Goal: Transaction & Acquisition: Book appointment/travel/reservation

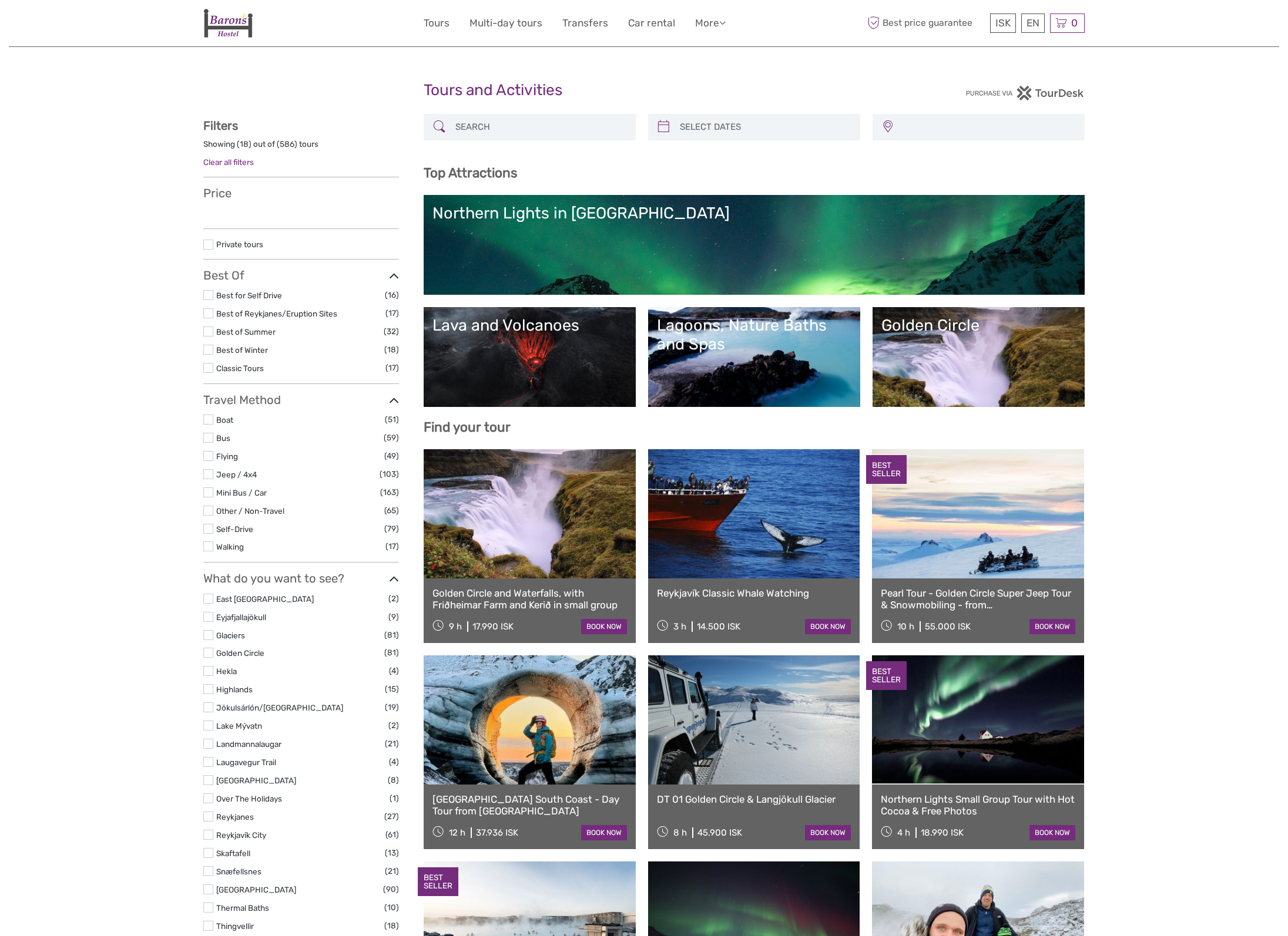
select select
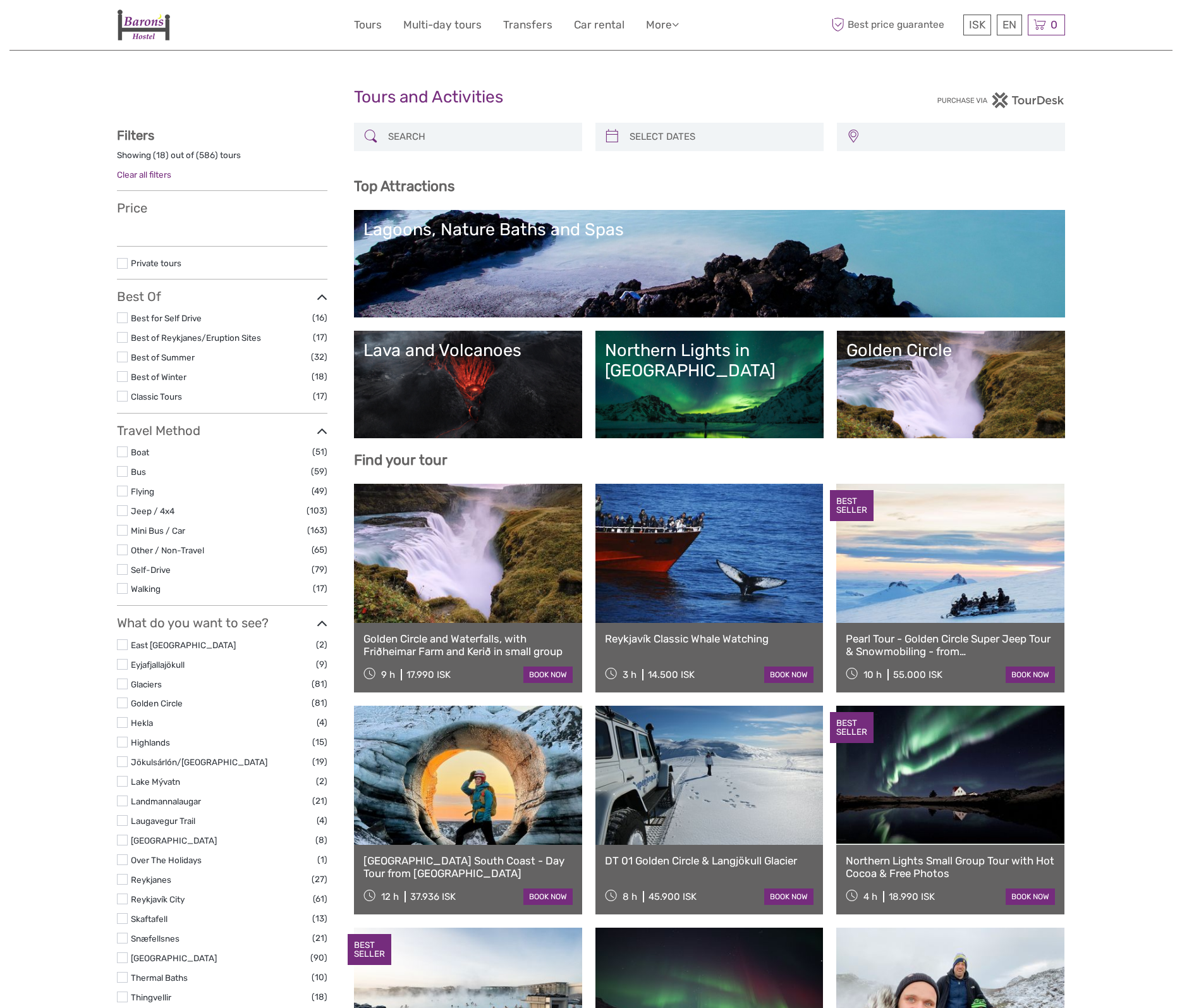
select select
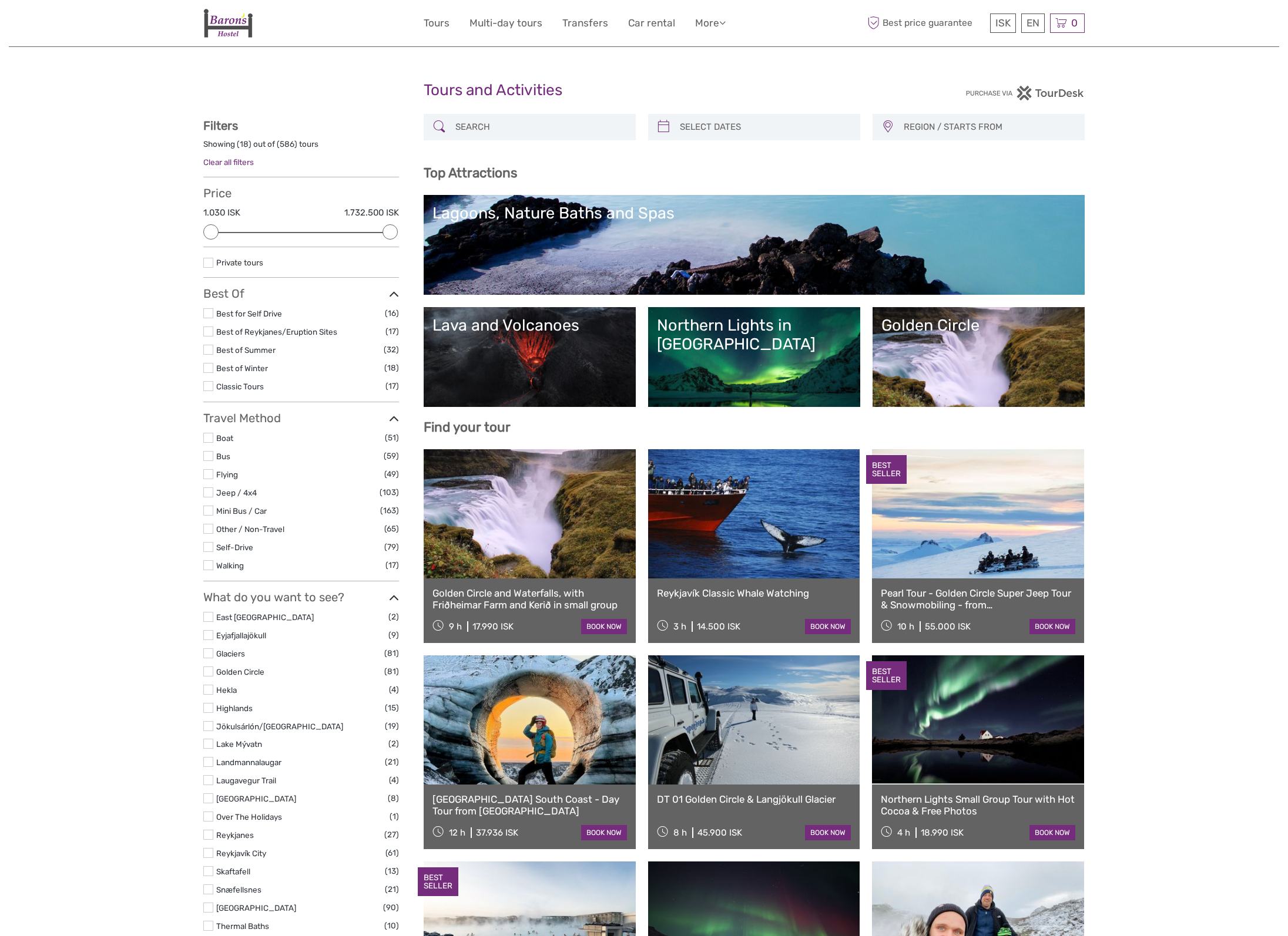
scroll to position [0, 1]
click at [595, 124] on input "search" at bounding box center [540, 127] width 179 height 21
type input "d"
click at [729, 97] on h1 "Tours and Activities" at bounding box center [644, 90] width 441 height 19
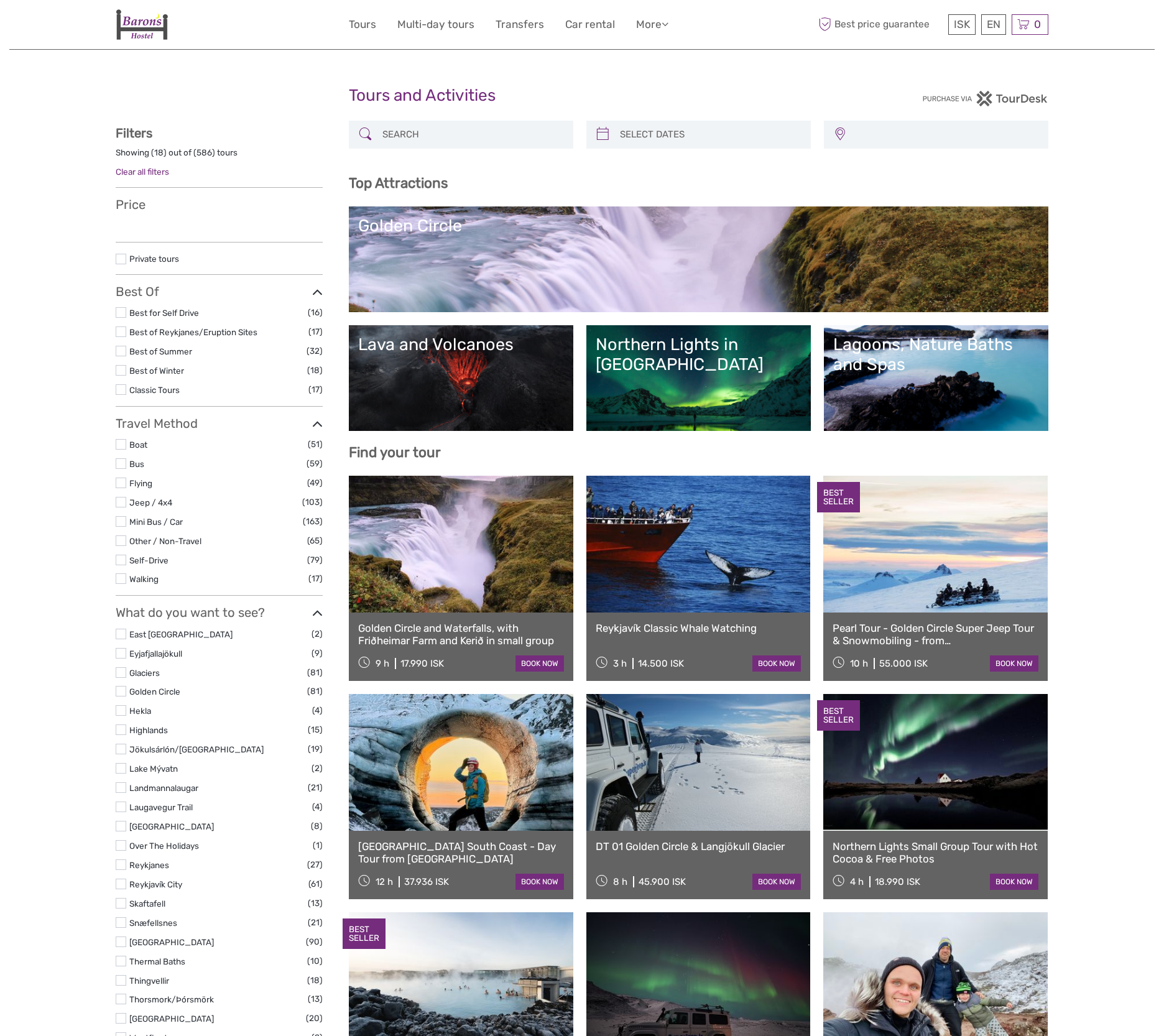
select select
